Goal: Information Seeking & Learning: Check status

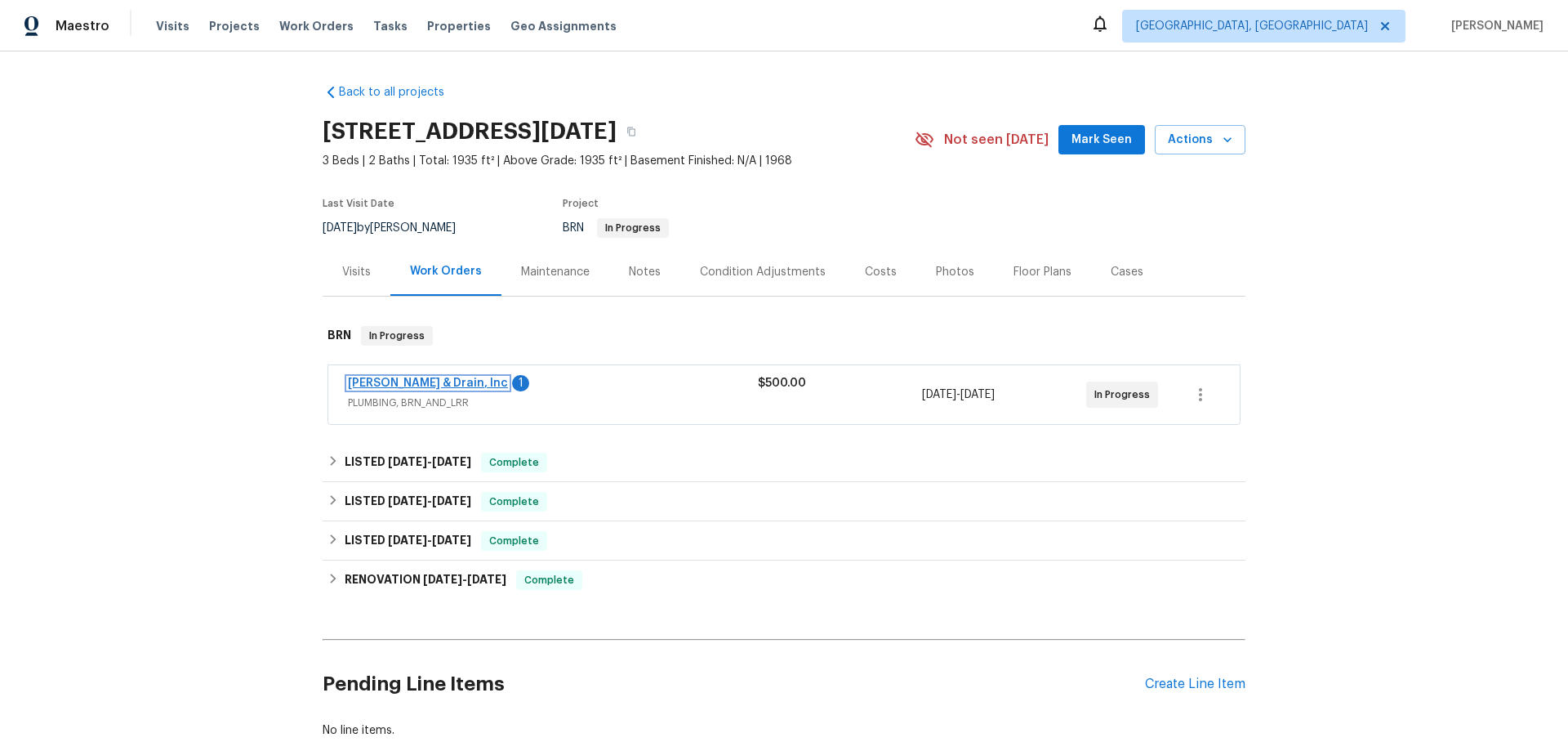
click at [445, 377] on link "Owen Plumbing & Drain, Inc" at bounding box center [428, 383] width 160 height 11
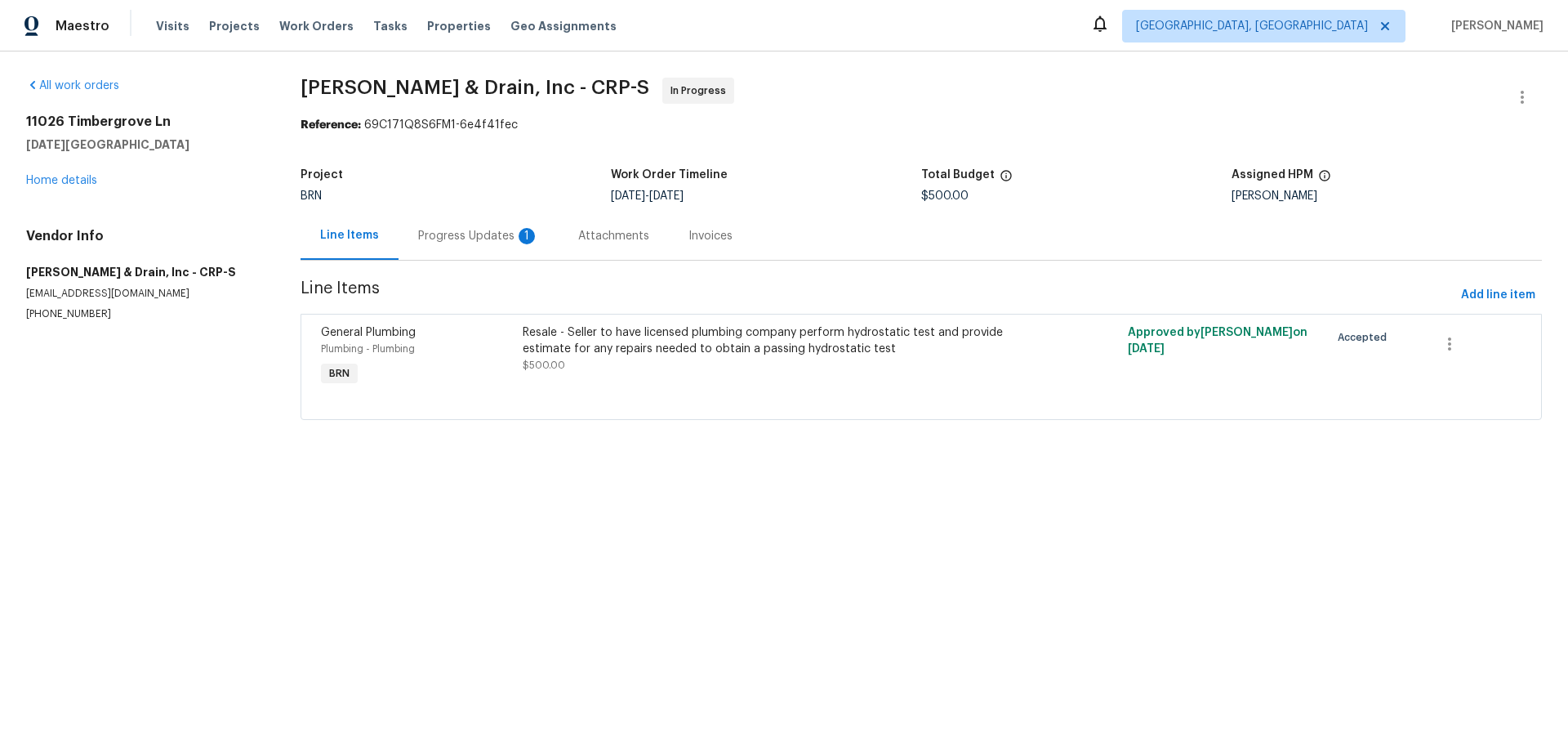
click at [486, 237] on div "Progress Updates 1" at bounding box center [478, 236] width 121 height 17
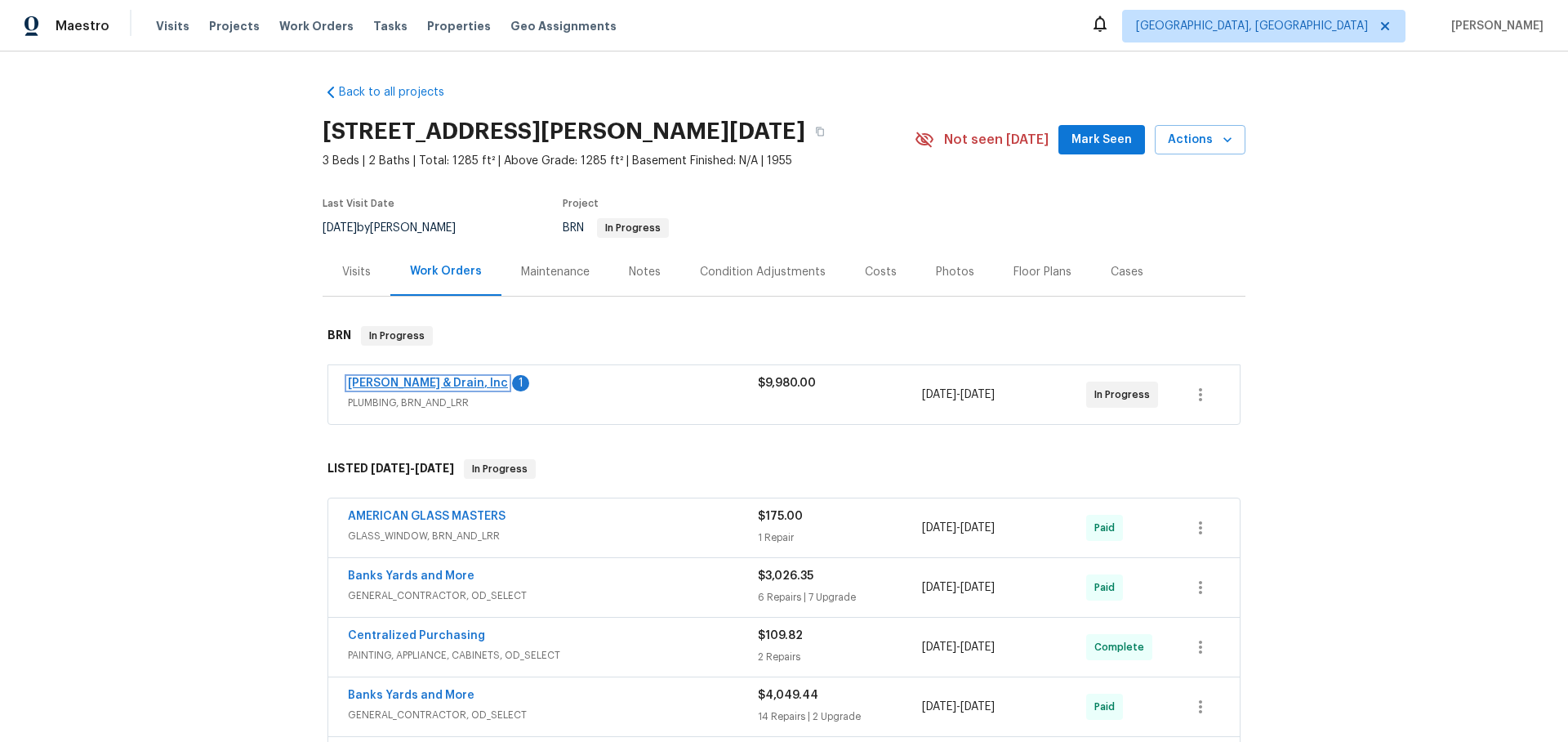
click at [484, 385] on link "[PERSON_NAME] & Drain, Inc" at bounding box center [428, 383] width 160 height 11
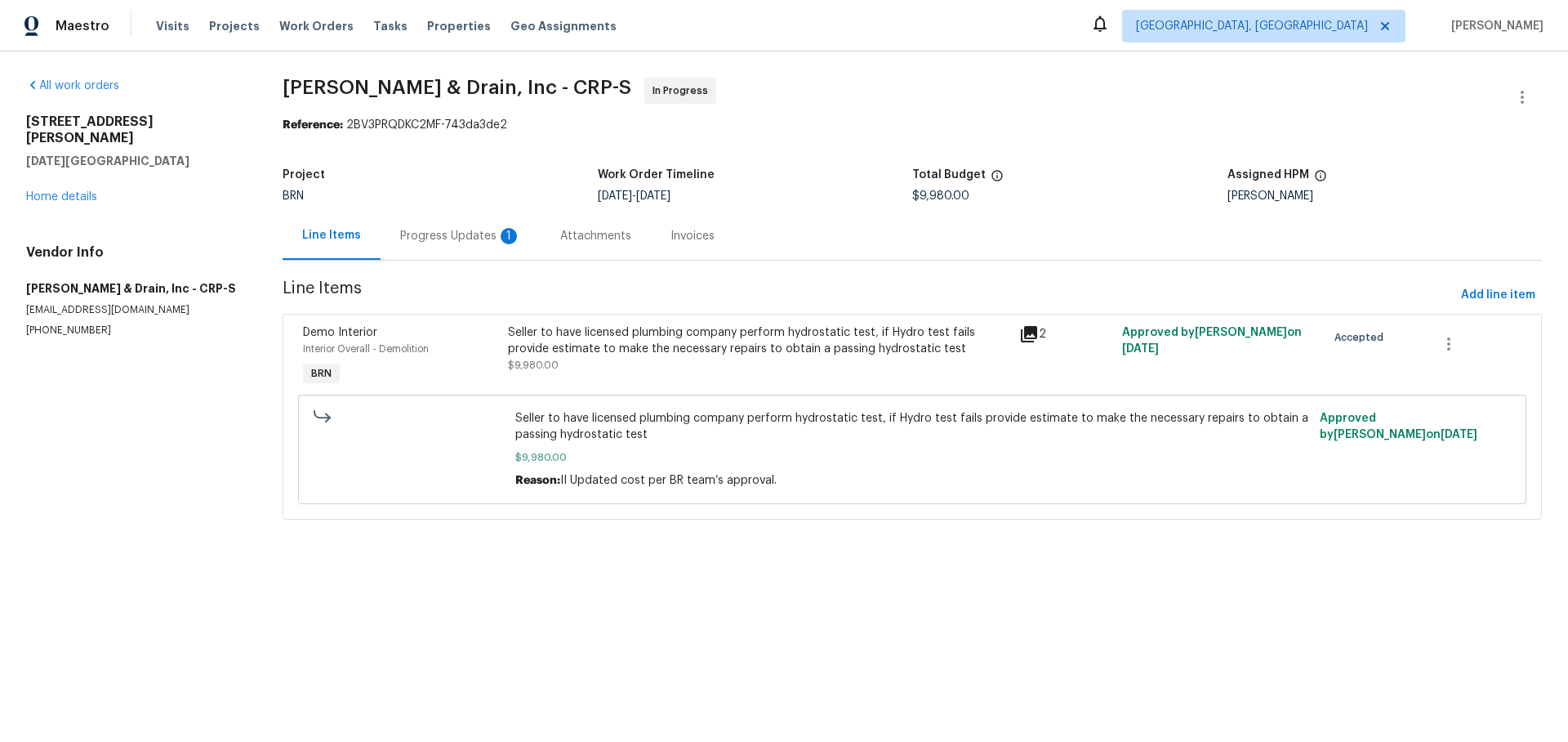
click at [462, 233] on div "Progress Updates 1" at bounding box center [460, 236] width 121 height 17
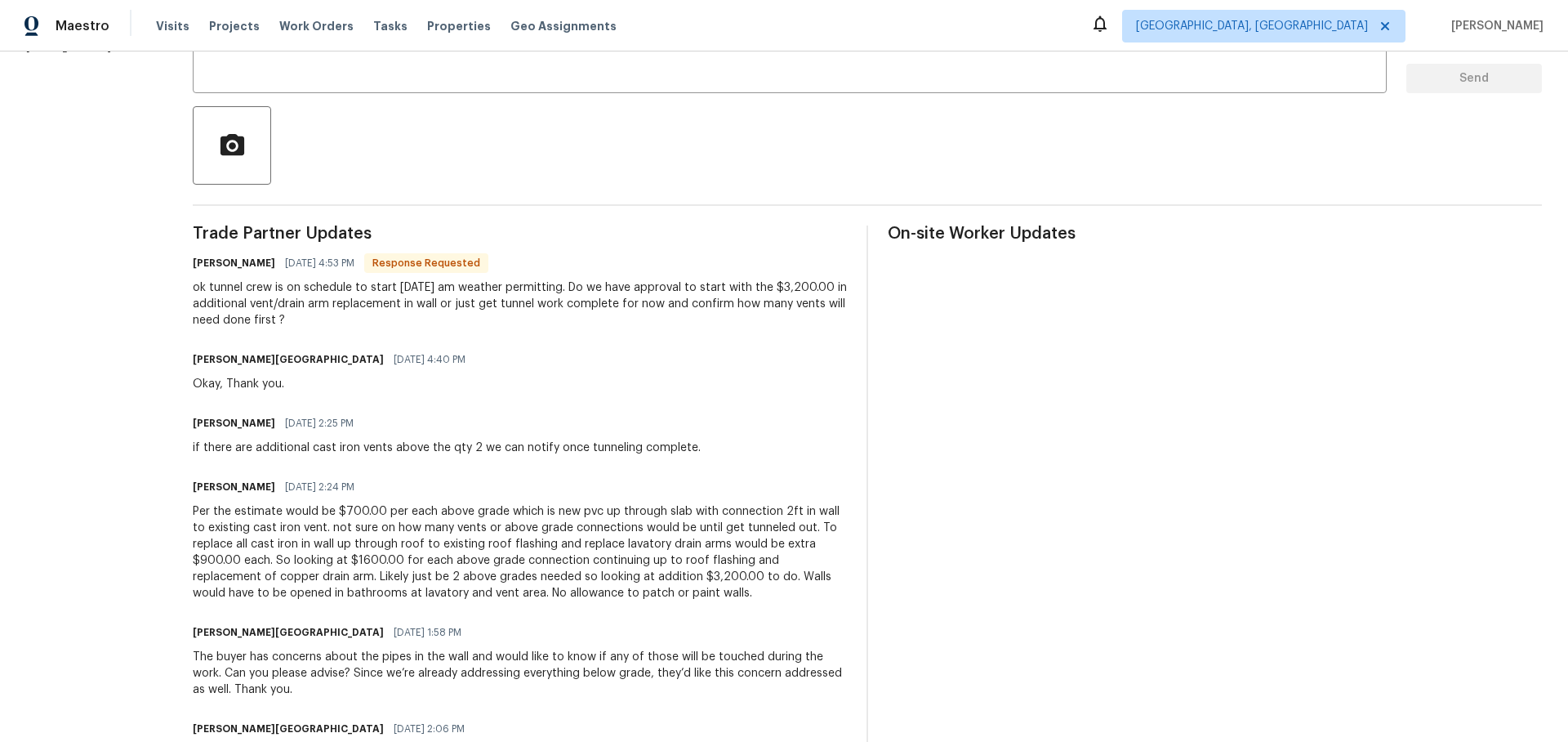
scroll to position [343, 0]
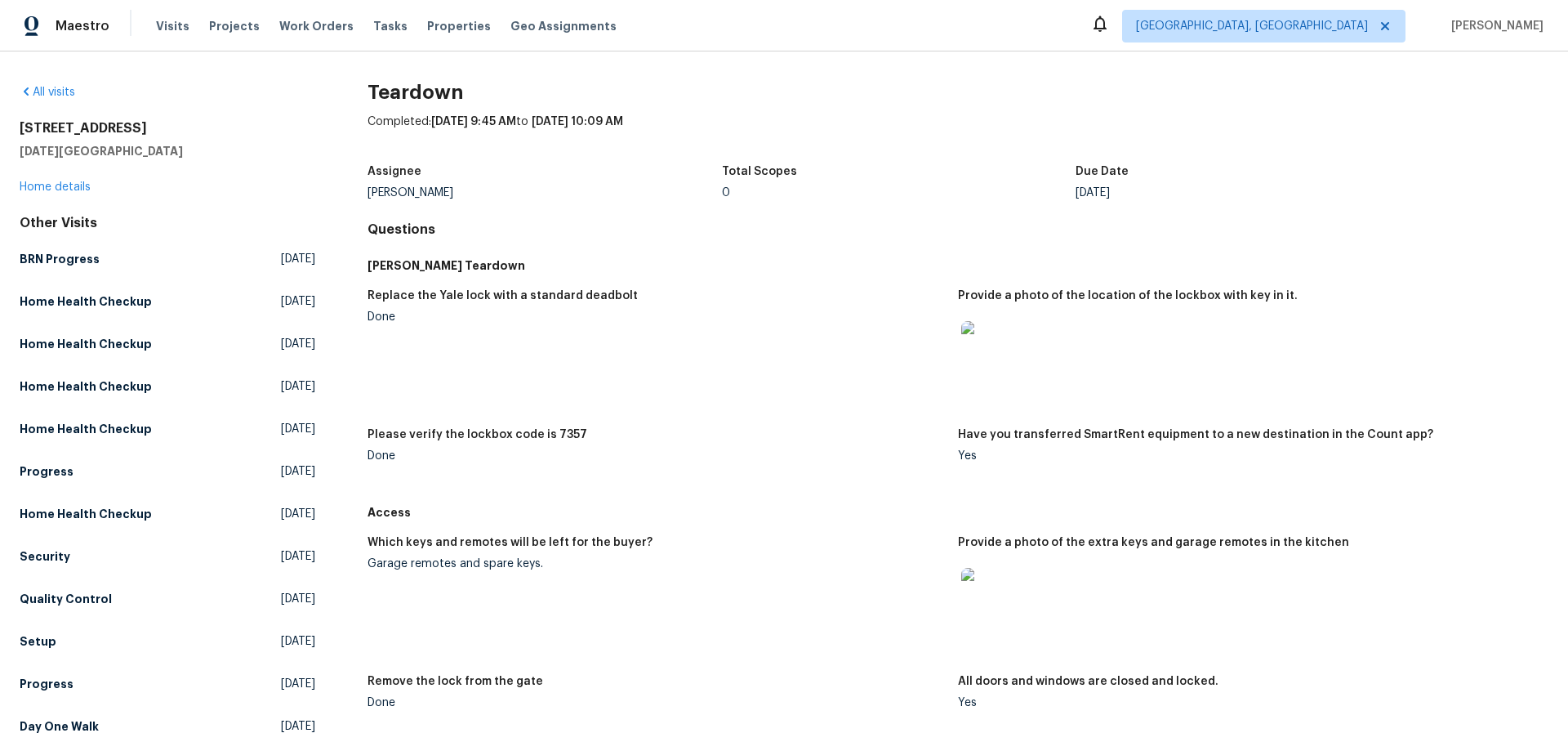
click at [980, 599] on img at bounding box center [987, 593] width 52 height 52
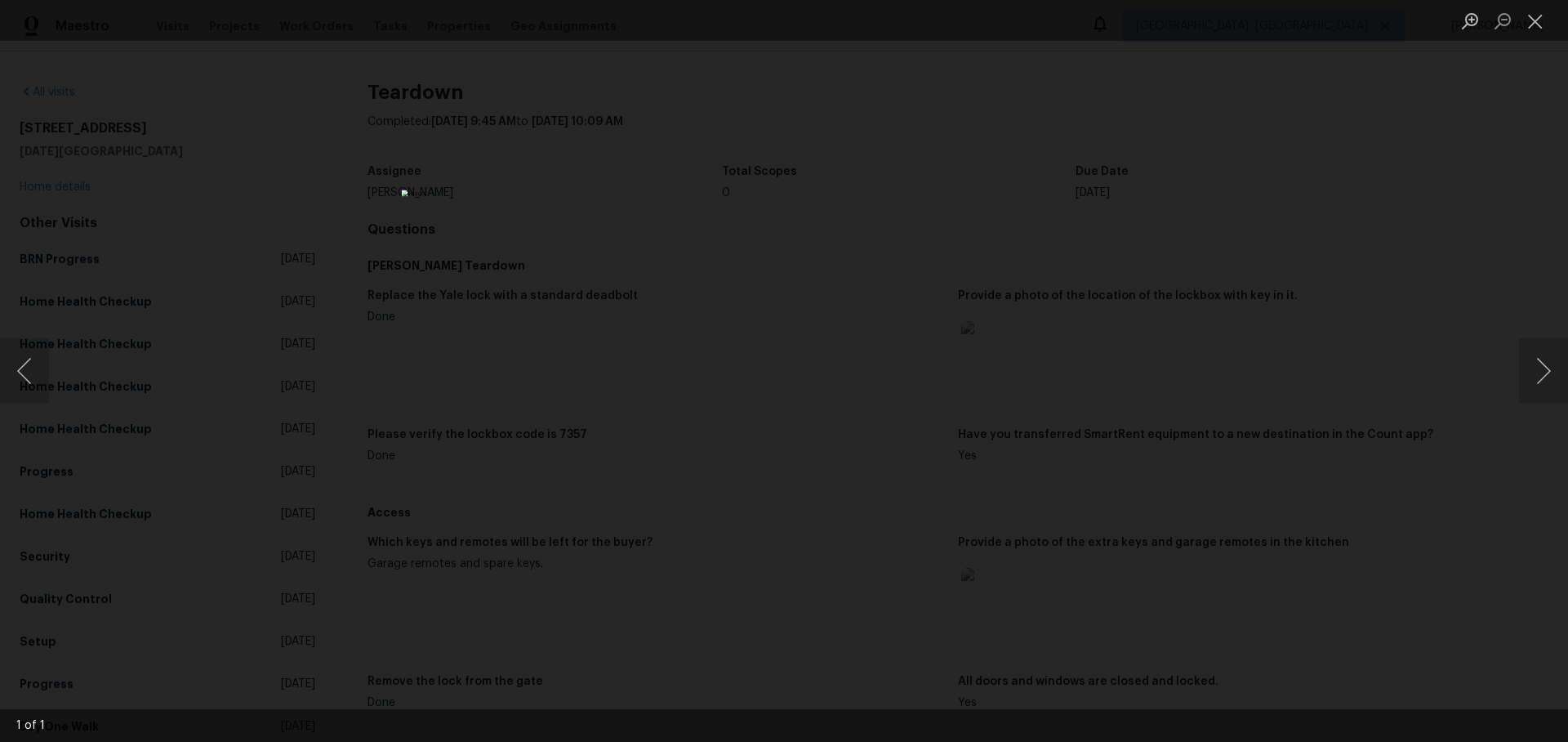
click at [1224, 523] on div "Lightbox" at bounding box center [784, 371] width 1568 height 742
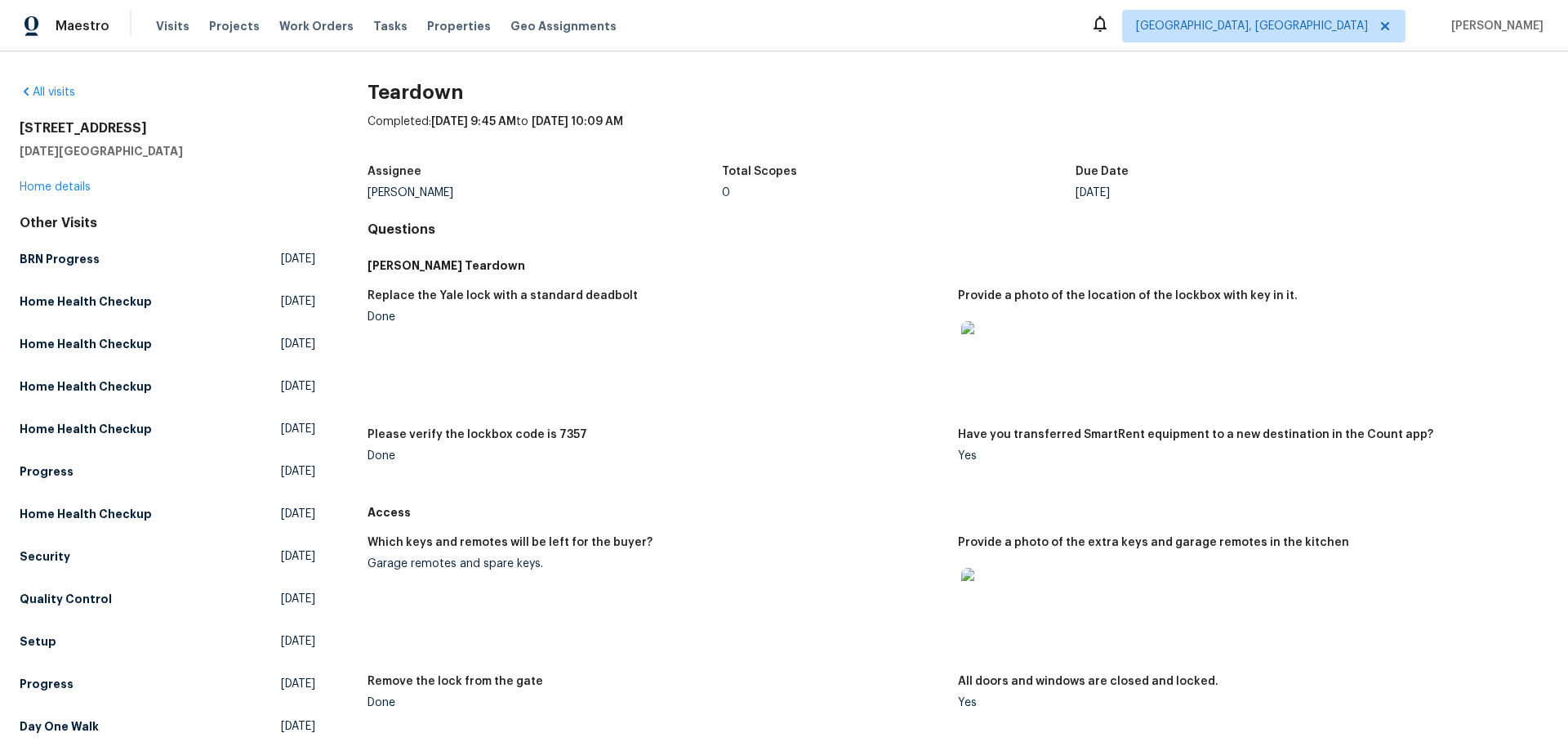
click at [990, 607] on img at bounding box center [987, 593] width 52 height 52
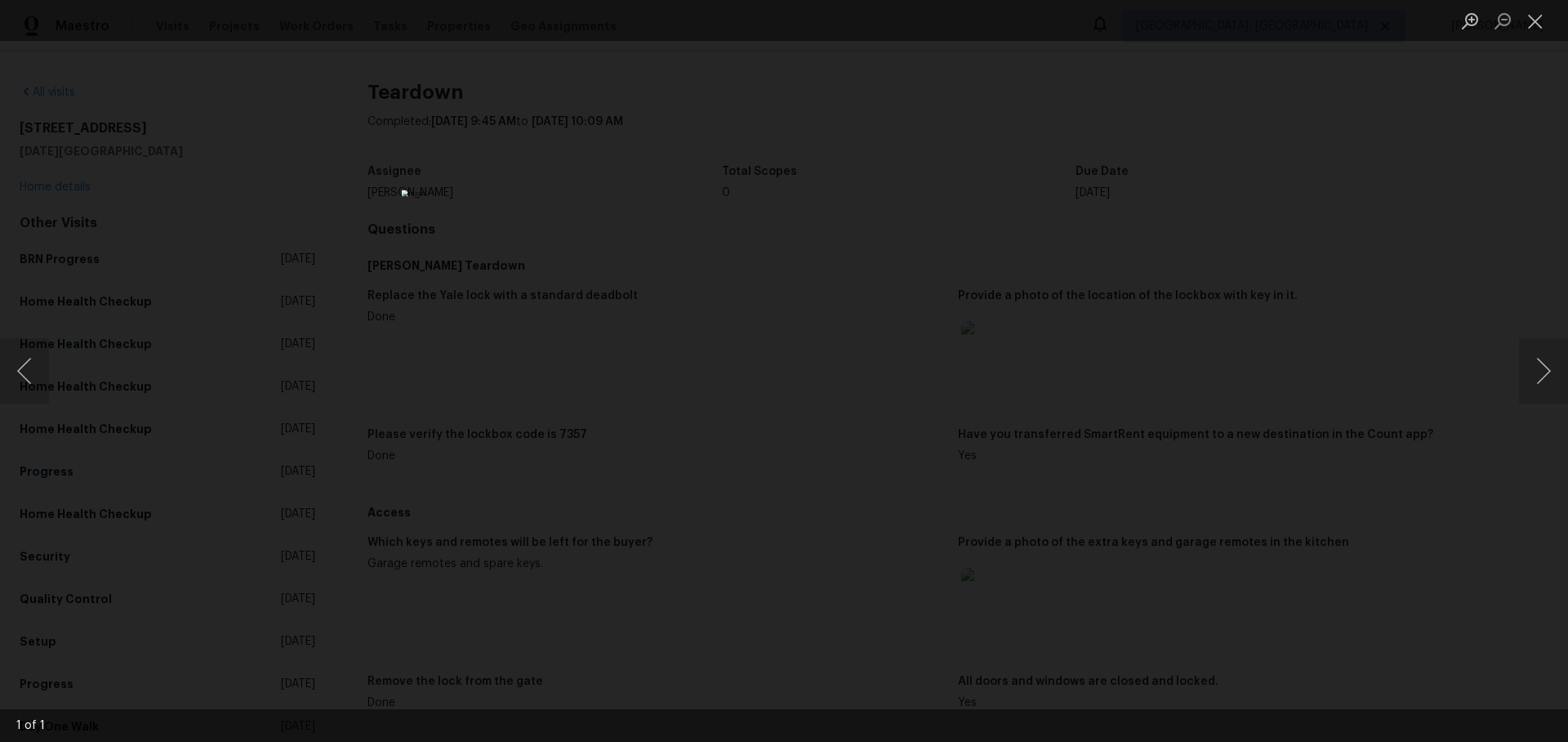
click at [0, 0] on div "1 of 1" at bounding box center [784, 371] width 1568 height 742
click at [1134, 256] on div "Lightbox" at bounding box center [784, 371] width 1568 height 742
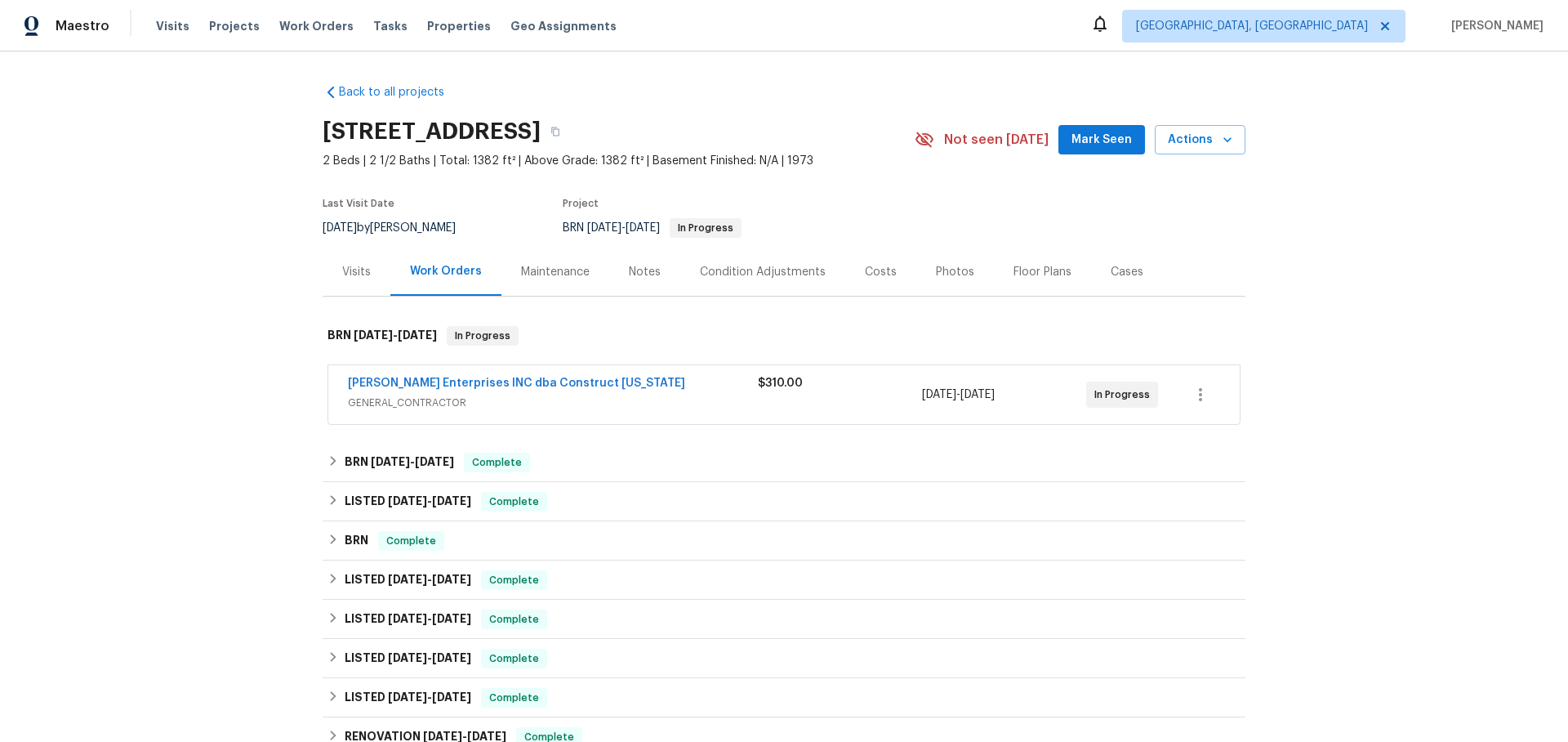
click at [591, 397] on span "GENERAL_CONTRACTOR" at bounding box center [553, 403] width 410 height 17
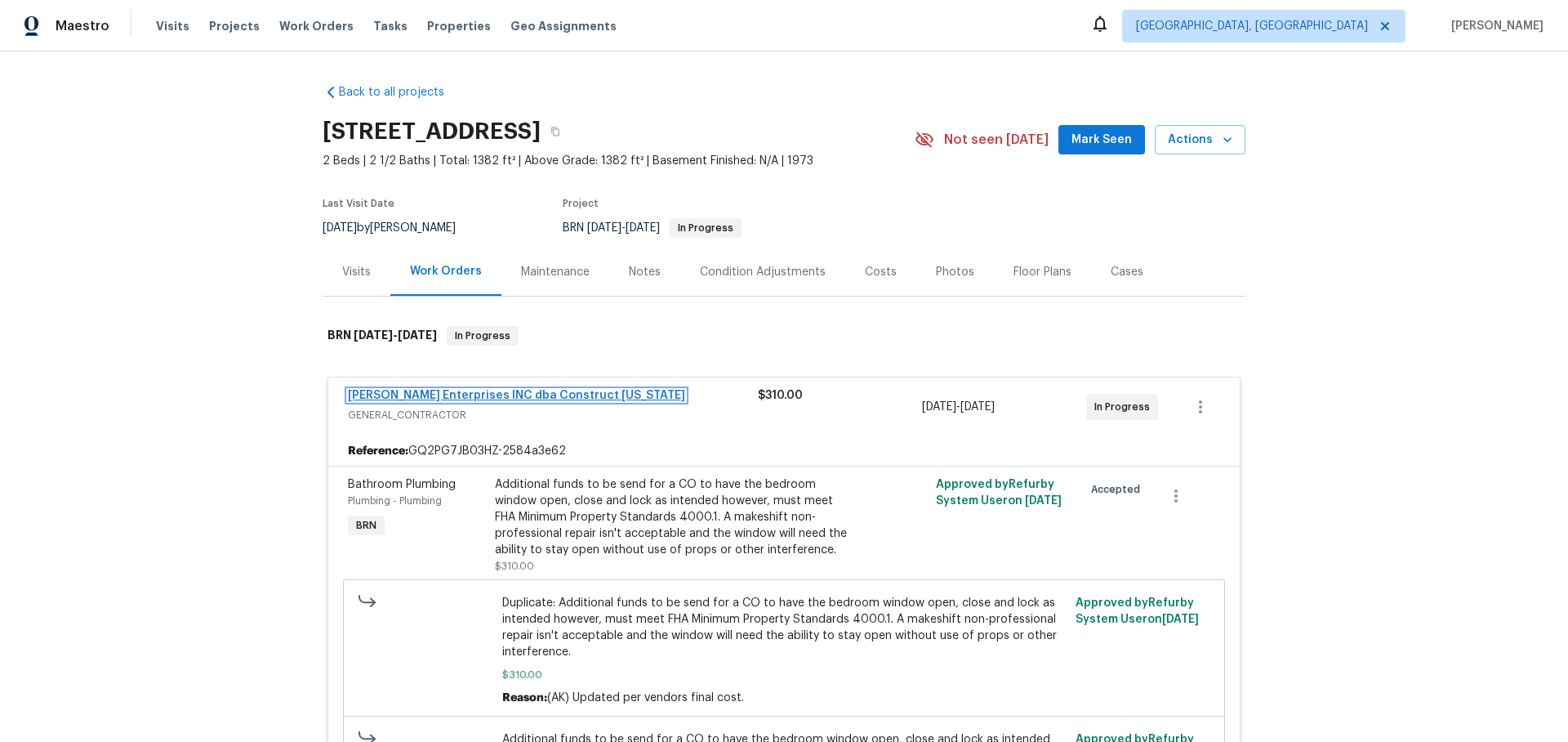
click at [531, 397] on link "Strick Enterprises INC dba Construct Ohio" at bounding box center [516, 396] width 337 height 11
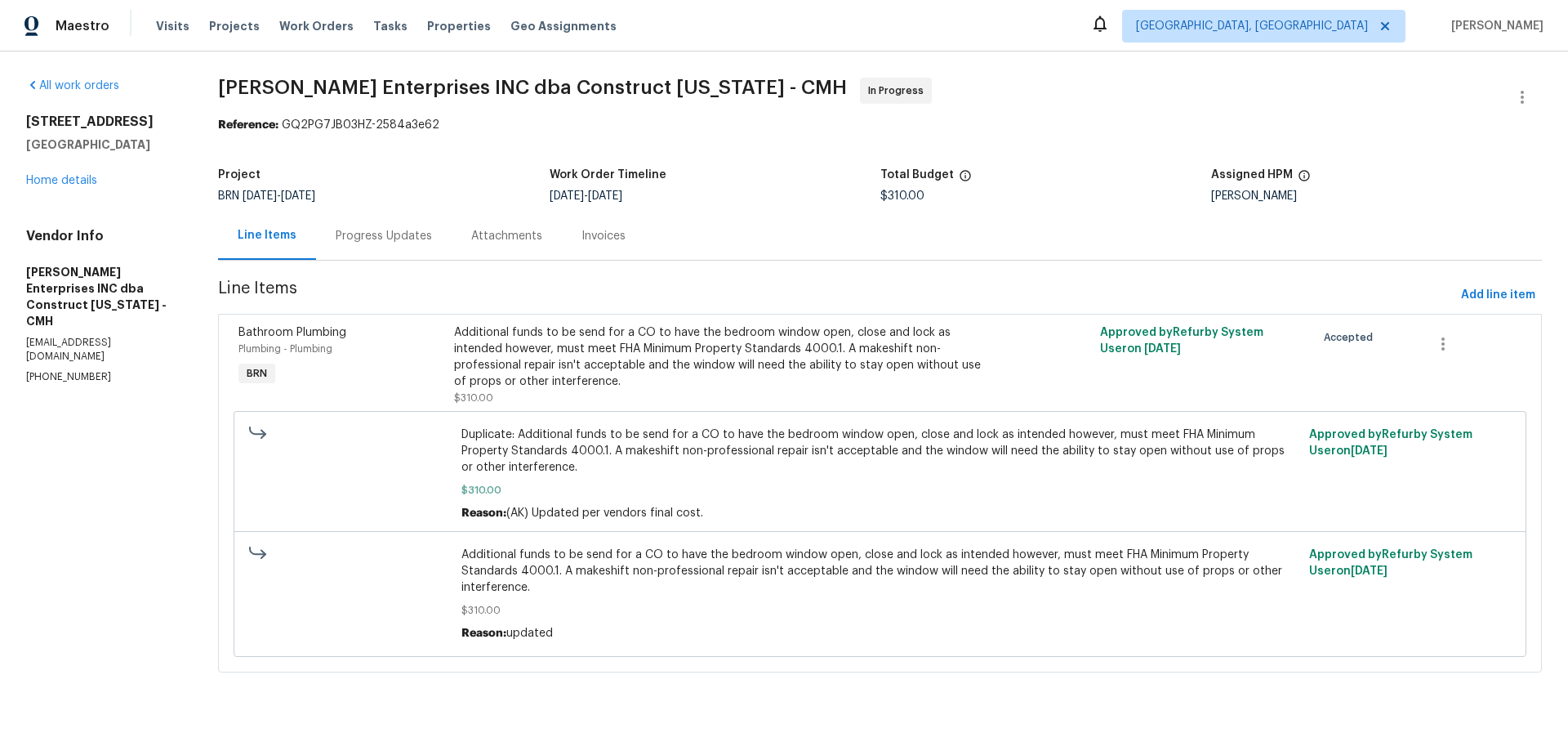
click at [373, 240] on div "Progress Updates" at bounding box center [384, 236] width 97 height 17
